Goal: Navigation & Orientation: Go to known website

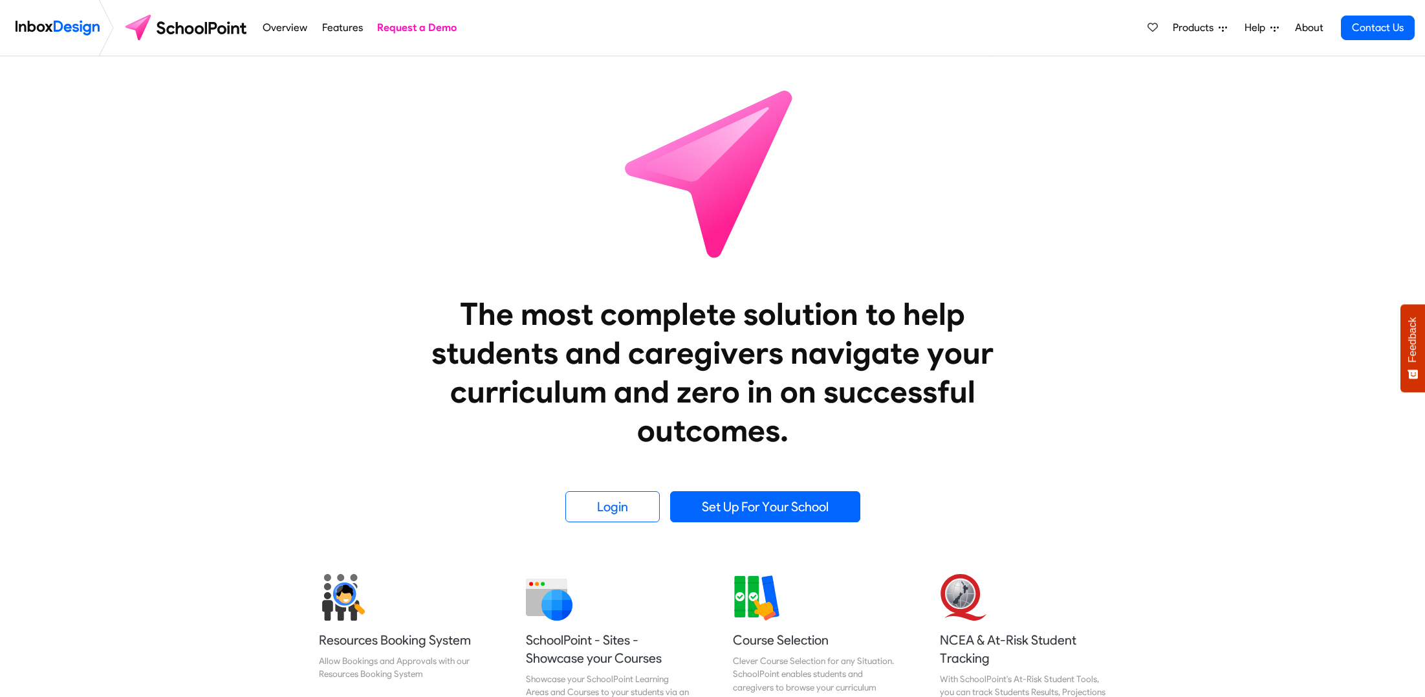
drag, startPoint x: 223, startPoint y: 27, endPoint x: 373, endPoint y: 116, distance: 175.5
click at [223, 27] on img at bounding box center [187, 27] width 136 height 31
click at [197, 24] on img at bounding box center [187, 27] width 136 height 31
drag, startPoint x: 617, startPoint y: 510, endPoint x: 317, endPoint y: 448, distance: 306.5
click at [617, 510] on link "Login" at bounding box center [612, 506] width 94 height 31
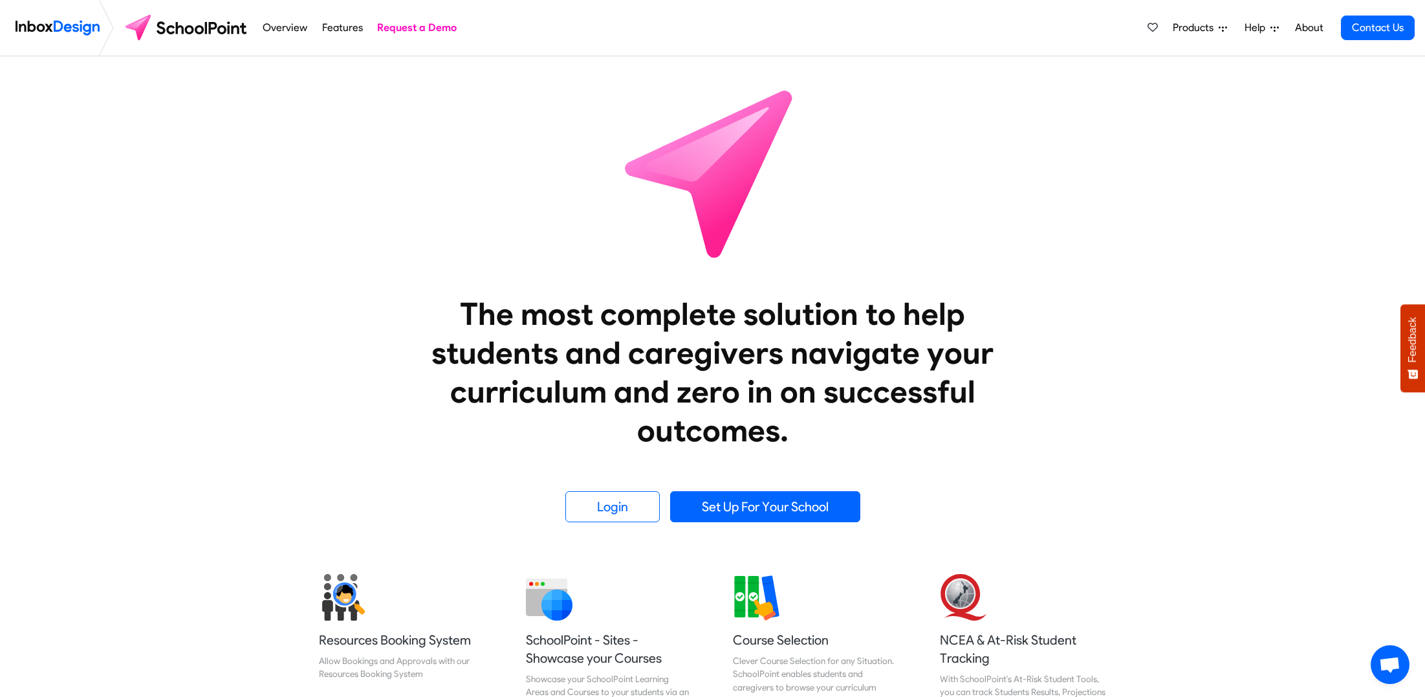
scroll to position [5, 0]
